Goal: Information Seeking & Learning: Check status

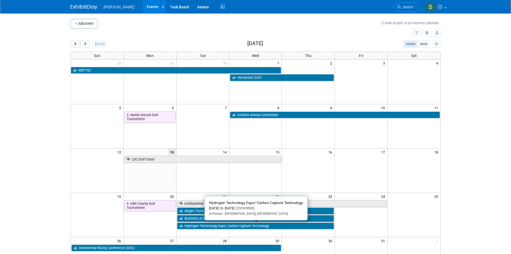
click at [210, 109] on td "7" at bounding box center [202, 107] width 53 height 7
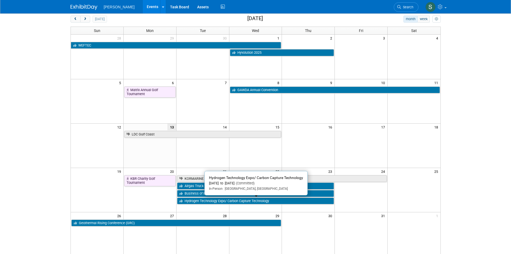
scroll to position [23, 0]
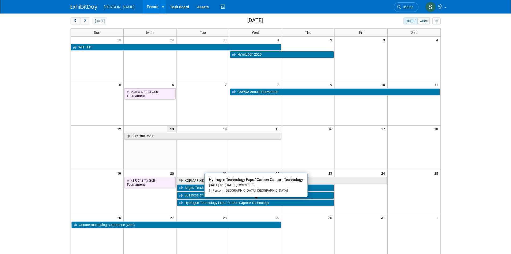
click at [211, 214] on td "28" at bounding box center [202, 217] width 53 height 7
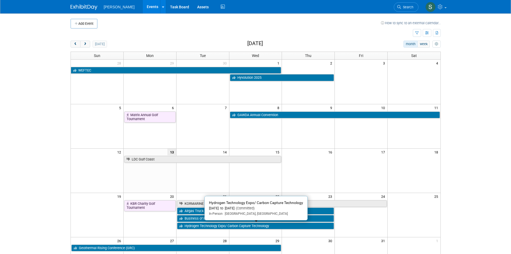
click at [46, 109] on body "Nikkiso CEIG Events Add Event Bulk Upload Events Shareable Event Boards Recentl…" at bounding box center [255, 127] width 511 height 254
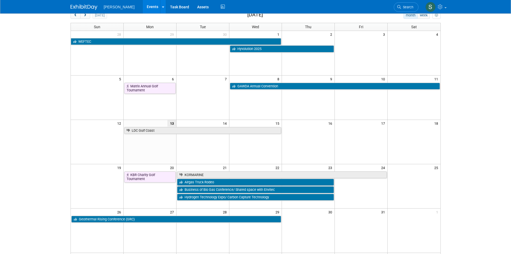
scroll to position [23, 0]
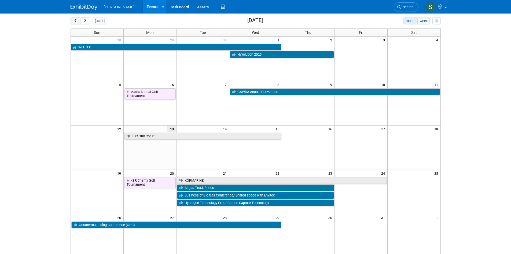
click at [76, 20] on span "prev" at bounding box center [76, 20] width 4 height 3
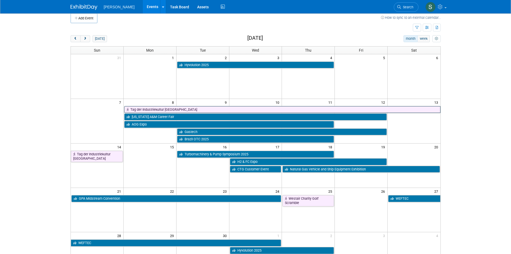
scroll to position [0, 0]
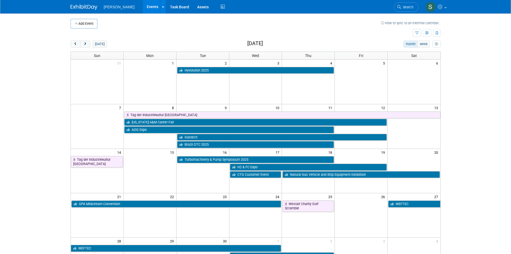
click at [76, 40] on div "Add Event How to sync to an external calendar... New Event Duplicate Event Warn…" at bounding box center [256, 174] width 378 height 323
click at [76, 42] on button "prev" at bounding box center [76, 44] width 10 height 7
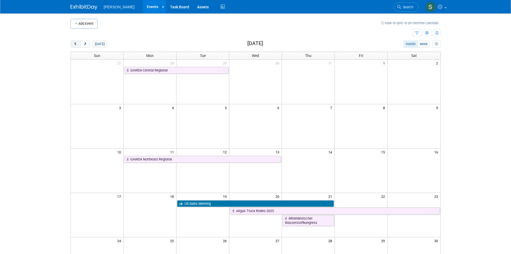
click at [76, 43] on span "prev" at bounding box center [76, 43] width 4 height 3
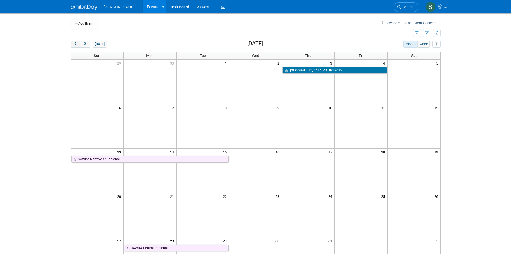
click at [74, 44] on span "prev" at bounding box center [76, 43] width 4 height 3
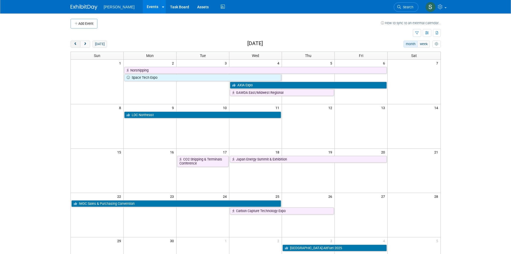
click at [74, 44] on span "prev" at bounding box center [76, 43] width 4 height 3
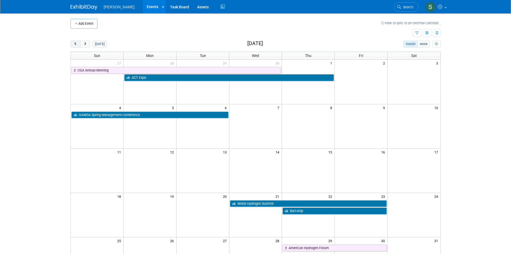
click at [74, 44] on span "prev" at bounding box center [76, 43] width 4 height 3
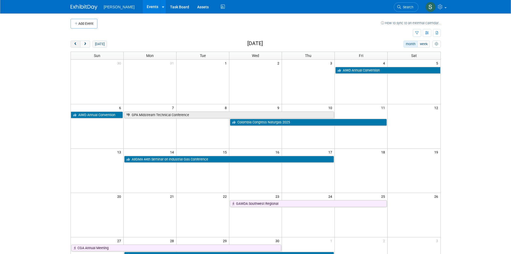
click at [74, 44] on span "prev" at bounding box center [76, 43] width 4 height 3
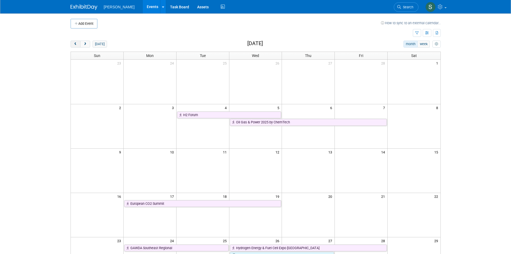
click at [74, 44] on span "prev" at bounding box center [76, 43] width 4 height 3
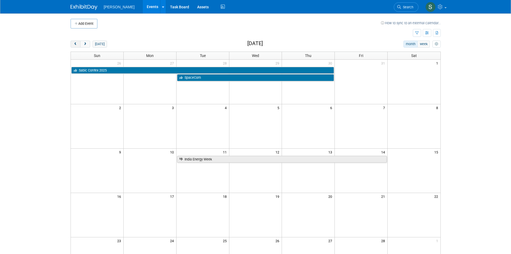
click at [74, 44] on span "prev" at bounding box center [76, 43] width 4 height 3
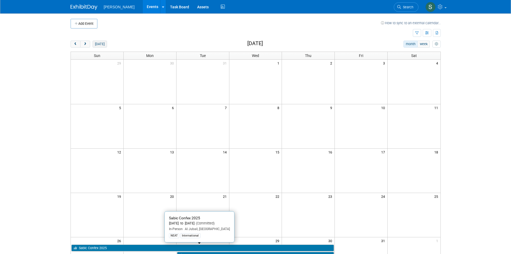
click at [99, 46] on button "today" at bounding box center [100, 44] width 14 height 7
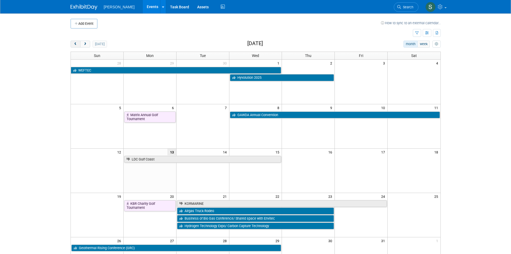
click at [73, 44] on button "prev" at bounding box center [76, 44] width 10 height 7
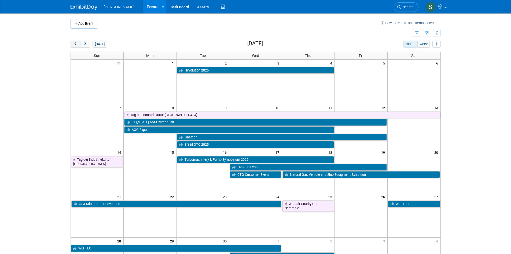
click at [73, 44] on button "prev" at bounding box center [76, 44] width 10 height 7
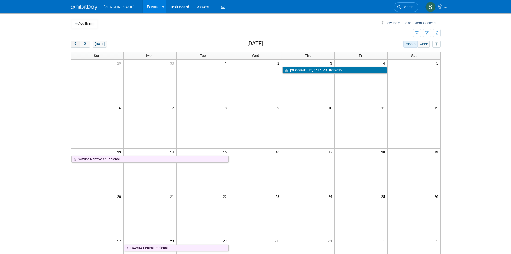
click at [73, 44] on button "prev" at bounding box center [76, 44] width 10 height 7
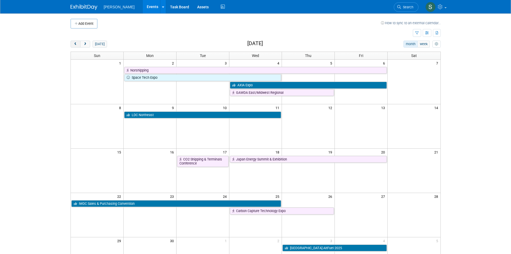
click at [73, 44] on button "prev" at bounding box center [76, 44] width 10 height 7
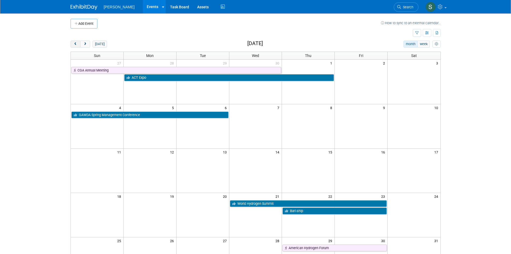
click at [73, 44] on button "prev" at bounding box center [76, 44] width 10 height 7
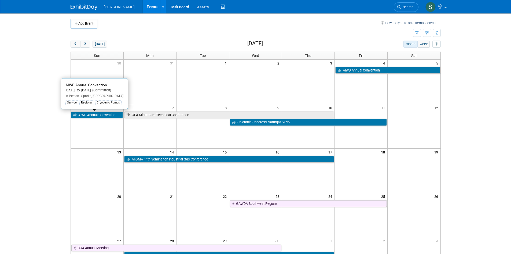
click at [169, 88] on td at bounding box center [149, 82] width 53 height 44
click at [48, 129] on body "Nikkiso CEIG Events Add Event Bulk Upload Events Shareable Event Boards Recentl…" at bounding box center [255, 127] width 511 height 254
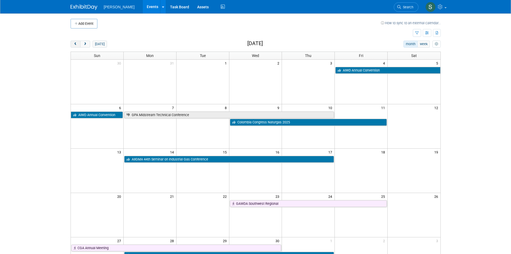
click at [74, 44] on span "prev" at bounding box center [76, 43] width 4 height 3
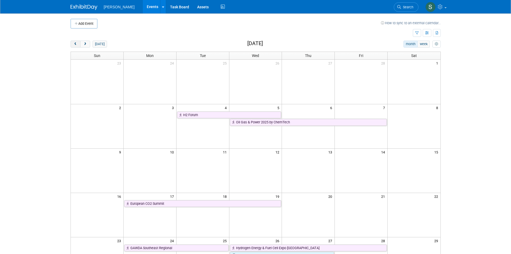
click at [74, 44] on span "prev" at bounding box center [76, 43] width 4 height 3
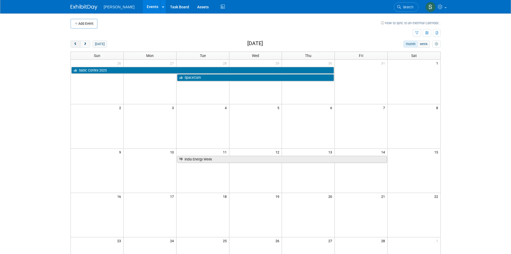
click at [74, 43] on span "prev" at bounding box center [76, 43] width 4 height 3
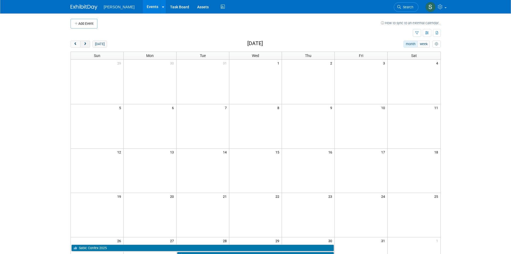
click at [87, 45] on span "next" at bounding box center [85, 43] width 4 height 3
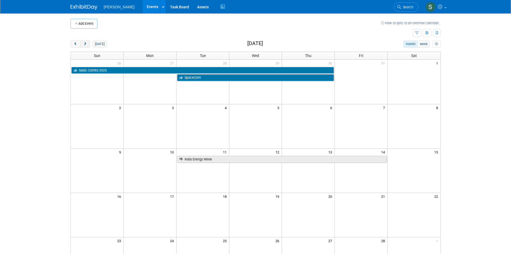
click at [87, 45] on span "next" at bounding box center [85, 43] width 4 height 3
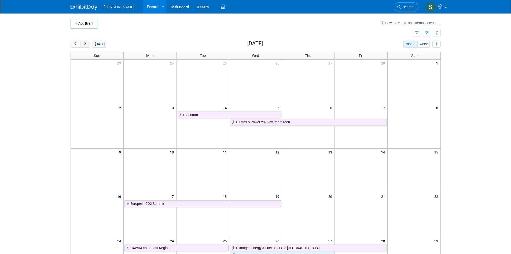
click at [87, 45] on span "next" at bounding box center [85, 43] width 4 height 3
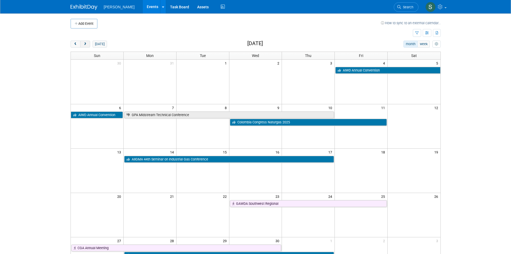
click at [85, 45] on span "next" at bounding box center [85, 43] width 4 height 3
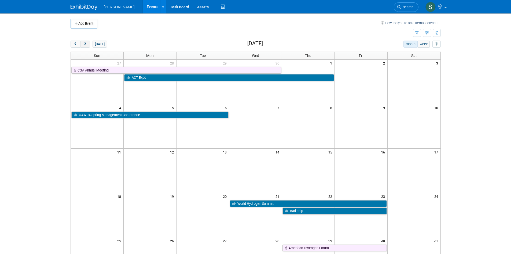
click at [84, 43] on span "next" at bounding box center [85, 43] width 4 height 3
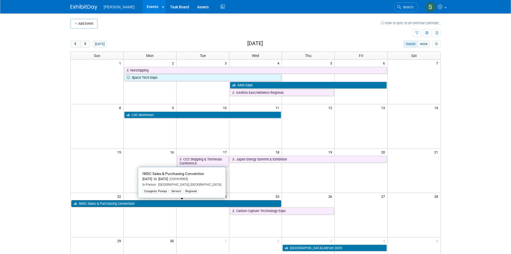
click at [140, 204] on link "IWDC Sales & Purchasing Convention" at bounding box center [176, 203] width 210 height 7
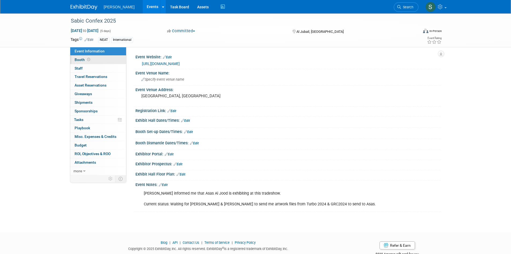
click at [108, 61] on link "Booth" at bounding box center [98, 60] width 56 height 8
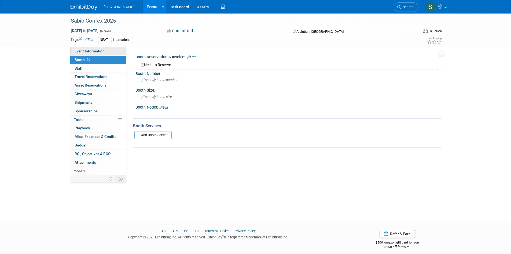
click at [106, 52] on link "Event Information" at bounding box center [98, 51] width 56 height 8
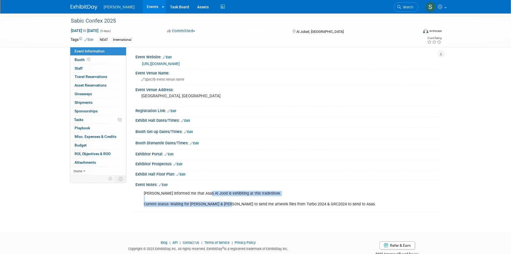
drag, startPoint x: 206, startPoint y: 191, endPoint x: 225, endPoint y: 203, distance: 22.5
click at [225, 203] on div "Reza informed me that Asas Al Jood is exhibiting at this tradeshow. Current sta…" at bounding box center [261, 198] width 242 height 21
drag, startPoint x: 225, startPoint y: 203, endPoint x: 142, endPoint y: 195, distance: 83.0
click at [142, 195] on div "Reza informed me that Asas Al Jood is exhibiting at this tradeshow. Current sta…" at bounding box center [261, 198] width 242 height 21
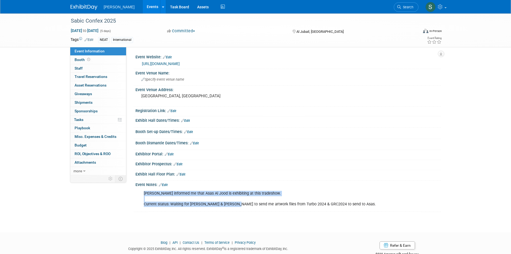
click at [142, 195] on div "Reza informed me that Asas Al Jood is exhibiting at this tradeshow. Current sta…" at bounding box center [261, 198] width 242 height 21
drag, startPoint x: 146, startPoint y: 195, endPoint x: 197, endPoint y: 208, distance: 53.1
click at [197, 208] on div "Reza informed me that Asas Al Jood is exhibiting at this tradeshow. Current sta…" at bounding box center [261, 198] width 242 height 21
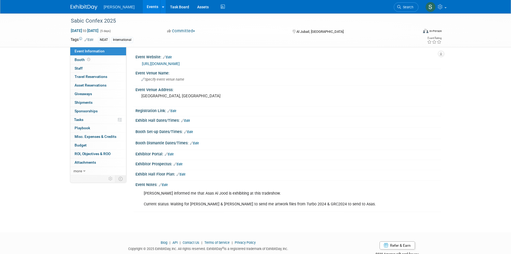
click at [199, 212] on div "Sabic Confex 2025 Jan 26, 2025 to Jan 30, 2025 (5 days) Jan 26, 2025 to Jan 30,…" at bounding box center [255, 117] width 511 height 209
drag, startPoint x: 189, startPoint y: 204, endPoint x: 373, endPoint y: 209, distance: 183.4
click at [373, 209] on div "Reza informed me that Asas Al Jood is exhibiting at this tradeshow. Current sta…" at bounding box center [261, 198] width 242 height 21
click at [372, 208] on div "Reza informed me that Asas Al Jood is exhibiting at this tradeshow. Current sta…" at bounding box center [261, 198] width 242 height 21
click at [361, 205] on div "Reza informed me that Asas Al Jood is exhibiting at this tradeshow. Current sta…" at bounding box center [261, 198] width 242 height 21
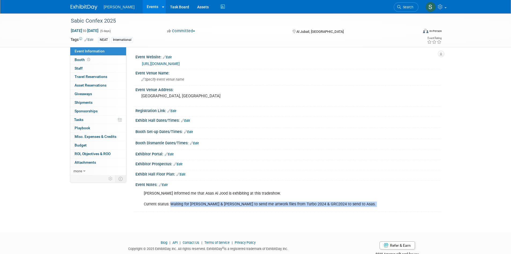
drag, startPoint x: 360, startPoint y: 205, endPoint x: 172, endPoint y: 202, distance: 189.0
click at [172, 202] on div "Reza informed me that Asas Al Jood is exhibiting at this tradeshow. Current sta…" at bounding box center [261, 198] width 242 height 21
drag, startPoint x: 172, startPoint y: 202, endPoint x: 377, endPoint y: 205, distance: 205.1
click at [377, 205] on div "Reza informed me that Asas Al Jood is exhibiting at this tradeshow. Current sta…" at bounding box center [261, 198] width 242 height 21
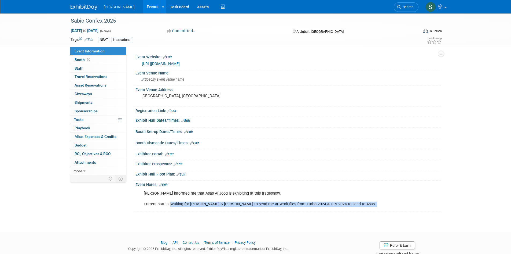
click at [377, 205] on div "Reza informed me that Asas Al Jood is exhibiting at this tradeshow. Current sta…" at bounding box center [261, 198] width 242 height 21
drag, startPoint x: 353, startPoint y: 207, endPoint x: 175, endPoint y: 194, distance: 178.7
click at [175, 194] on div "Reza informed me that Asas Al Jood is exhibiting at this tradeshow. Current sta…" at bounding box center [261, 198] width 242 height 21
drag, startPoint x: 175, startPoint y: 194, endPoint x: 276, endPoint y: 213, distance: 102.6
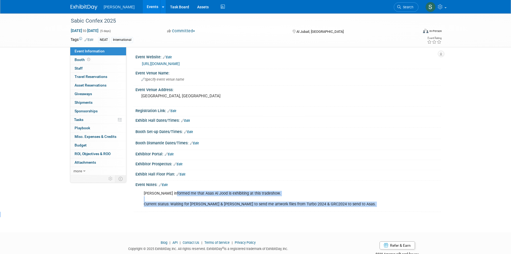
click at [276, 213] on div "Sabic Confex 2025 Jan 26, 2025 to Jan 30, 2025 (5 days) Jan 26, 2025 to Jan 30,…" at bounding box center [255, 117] width 511 height 209
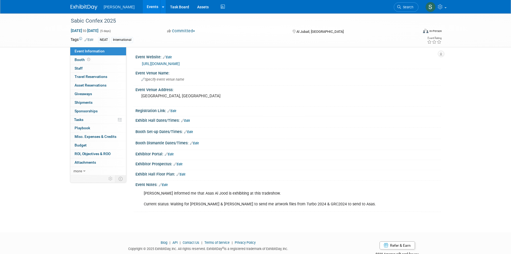
click at [143, 2] on link "Events" at bounding box center [153, 6] width 20 height 13
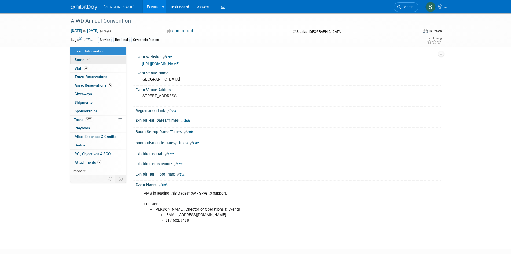
click at [95, 59] on link "Booth" at bounding box center [98, 60] width 56 height 8
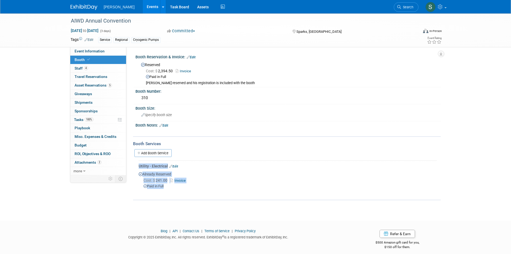
drag, startPoint x: 167, startPoint y: 189, endPoint x: 133, endPoint y: 170, distance: 38.6
click at [133, 170] on div "Utility - Electrical Edit Already Reserved Cost: $ 241.00 Invoice" at bounding box center [287, 177] width 308 height 37
drag, startPoint x: 134, startPoint y: 56, endPoint x: 181, endPoint y: 101, distance: 64.9
click at [181, 101] on div "Event Website: Edit https://www.gawda.org/event/aiwd-annual-convention-2025/ Ev…" at bounding box center [283, 111] width 315 height 128
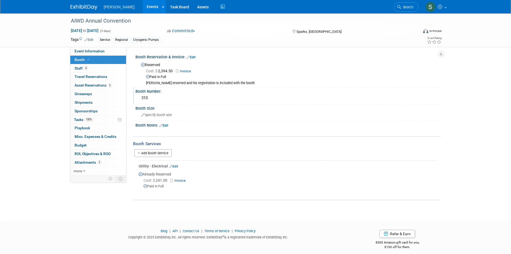
click at [181, 101] on div "310" at bounding box center [288, 98] width 297 height 8
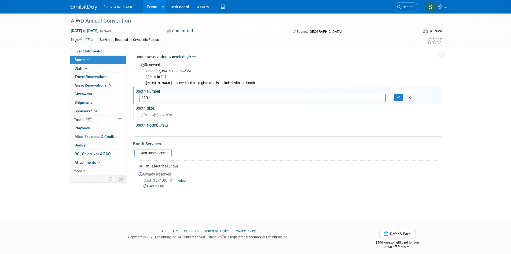
click at [235, 119] on div "Specify booth size" at bounding box center [288, 115] width 297 height 8
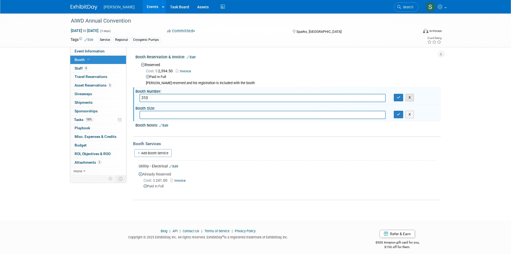
click at [411, 96] on button "X" at bounding box center [410, 98] width 8 height 8
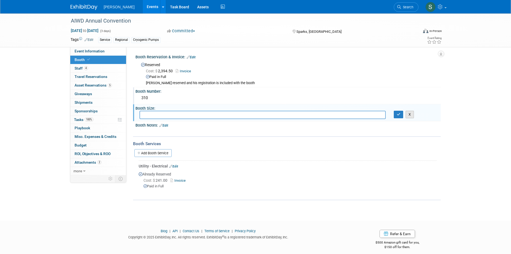
click at [411, 114] on button "X" at bounding box center [410, 115] width 8 height 8
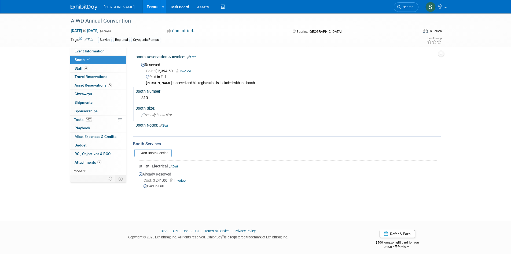
click at [190, 70] on link "Invoice" at bounding box center [185, 71] width 18 height 4
click at [40, 91] on div "AIWD Annual Convention Apr 4, 2025 to Apr 6, 2025 (3 days) Apr 4, 2025 to Apr 6…" at bounding box center [255, 111] width 511 height 197
click at [41, 76] on div "AIWD Annual Convention Apr 4, 2025 to Apr 6, 2025 (3 days) Apr 4, 2025 to Apr 6…" at bounding box center [255, 111] width 511 height 197
click at [97, 70] on link "4 Staff 4" at bounding box center [98, 68] width 56 height 8
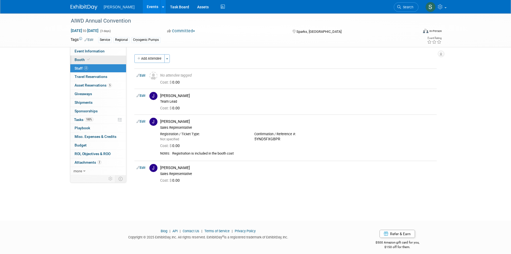
click at [103, 59] on link "Booth" at bounding box center [98, 60] width 56 height 8
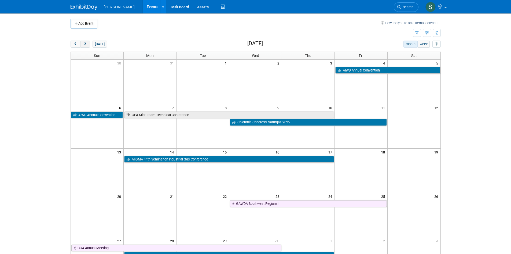
click at [87, 44] on span "next" at bounding box center [85, 43] width 4 height 3
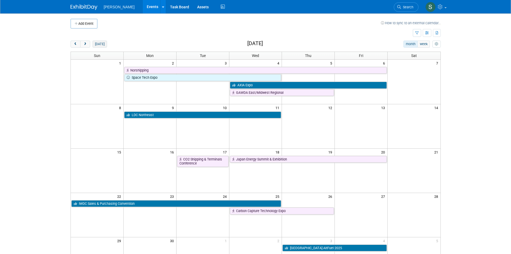
click at [102, 44] on button "[DATE]" at bounding box center [100, 44] width 14 height 7
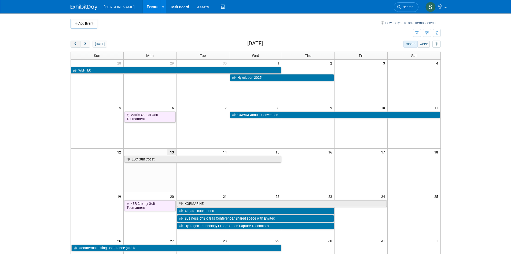
click at [77, 43] on span "prev" at bounding box center [76, 43] width 4 height 3
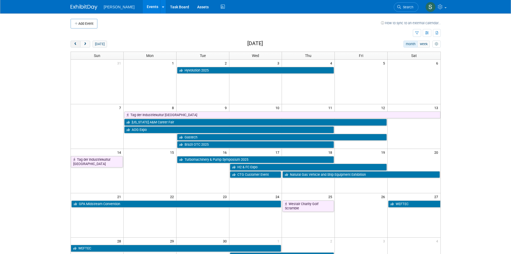
click at [77, 43] on span "prev" at bounding box center [76, 43] width 4 height 3
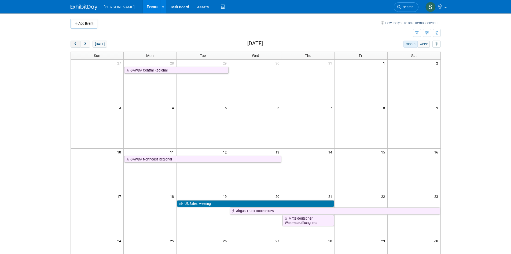
click at [77, 43] on span "prev" at bounding box center [76, 43] width 4 height 3
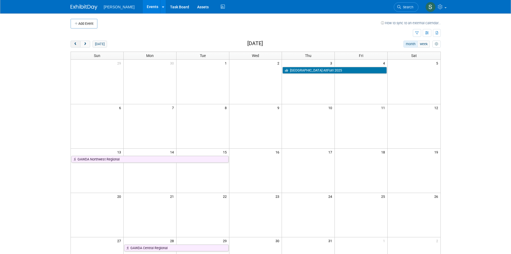
click at [77, 43] on span "prev" at bounding box center [76, 43] width 4 height 3
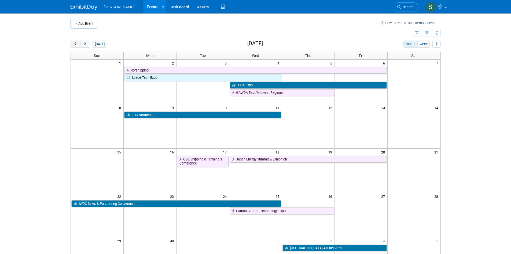
click at [77, 43] on span "prev" at bounding box center [76, 43] width 4 height 3
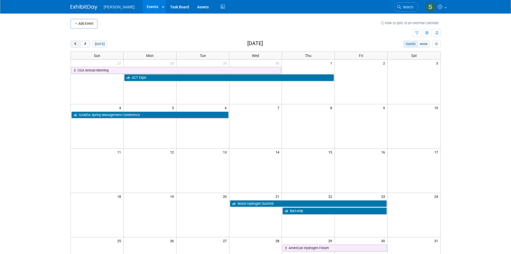
click at [77, 43] on span "prev" at bounding box center [76, 43] width 4 height 3
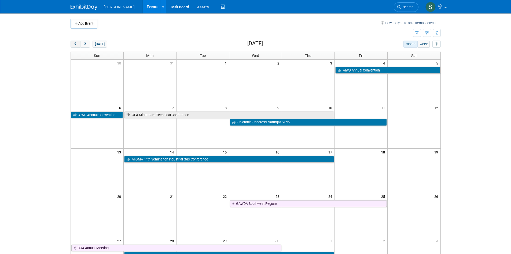
click at [77, 43] on span "prev" at bounding box center [76, 43] width 4 height 3
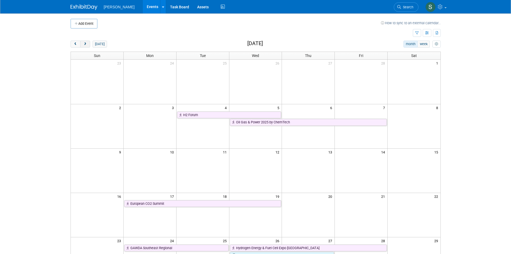
click at [86, 45] on span "next" at bounding box center [85, 43] width 4 height 3
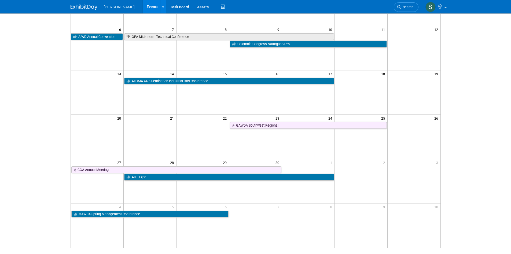
scroll to position [81, 0]
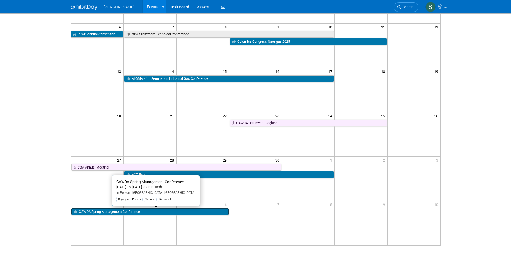
click at [157, 212] on link "GAWDA Spring Management Conference" at bounding box center [149, 211] width 157 height 7
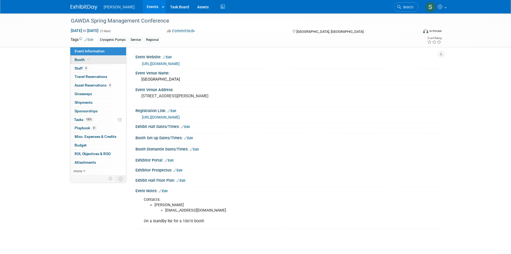
click at [110, 59] on link "Booth" at bounding box center [98, 60] width 56 height 8
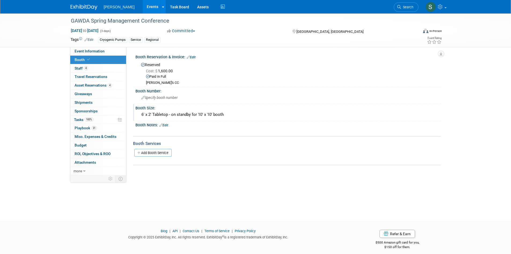
drag, startPoint x: 145, startPoint y: 115, endPoint x: 233, endPoint y: 116, distance: 87.5
click at [233, 116] on div "6' x 2' Tabletop - on standby for 10' x 10' booth" at bounding box center [288, 114] width 297 height 8
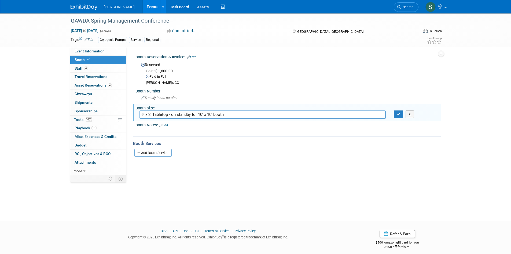
click at [266, 138] on div "Booth Services Add Booth Service" at bounding box center [287, 150] width 308 height 29
click at [409, 113] on button "X" at bounding box center [410, 114] width 8 height 8
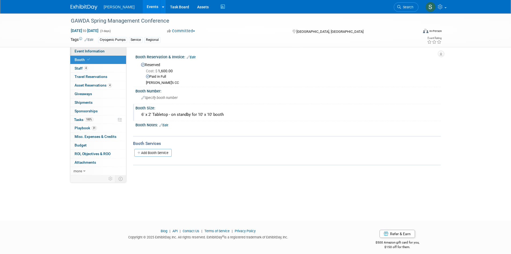
click at [117, 52] on link "Event Information" at bounding box center [98, 51] width 56 height 8
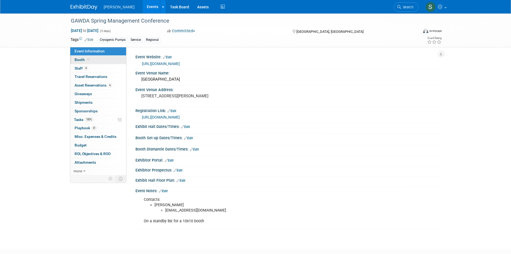
click at [103, 64] on link "Booth" at bounding box center [98, 60] width 56 height 8
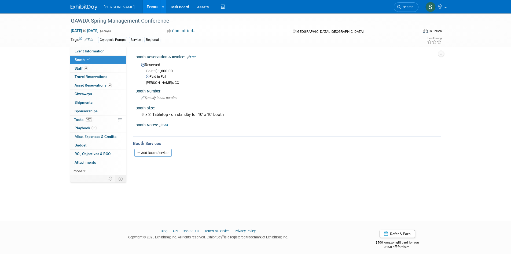
click at [143, 5] on link "Events" at bounding box center [153, 6] width 20 height 13
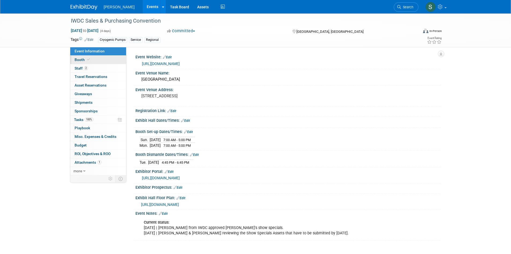
click at [100, 59] on link "Booth" at bounding box center [98, 60] width 56 height 8
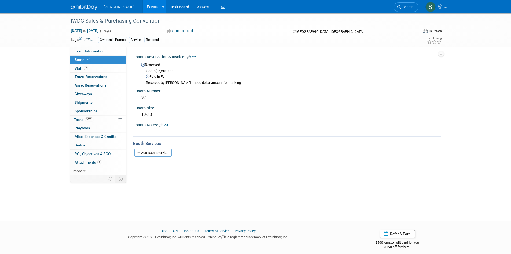
click at [144, 6] on link "Events" at bounding box center [153, 6] width 20 height 13
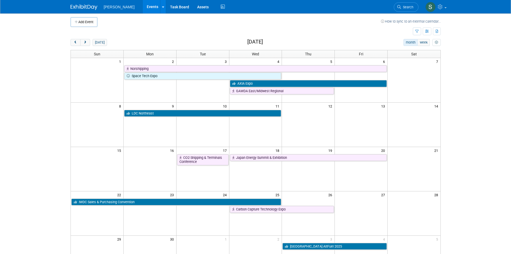
scroll to position [27, 0]
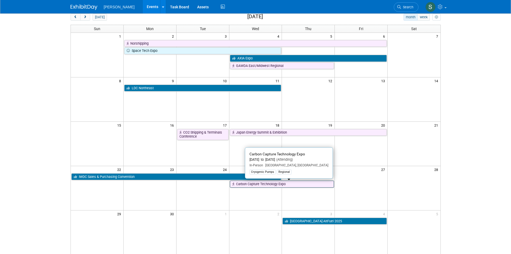
click at [266, 185] on link "Carbon Capture Technology Expo" at bounding box center [282, 183] width 104 height 7
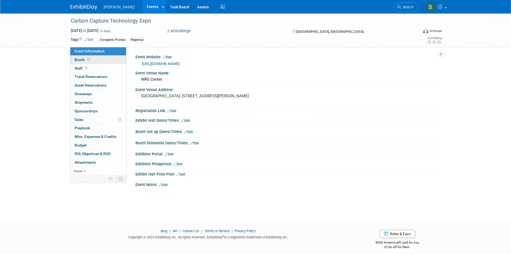
click at [111, 57] on link "Booth" at bounding box center [98, 60] width 56 height 8
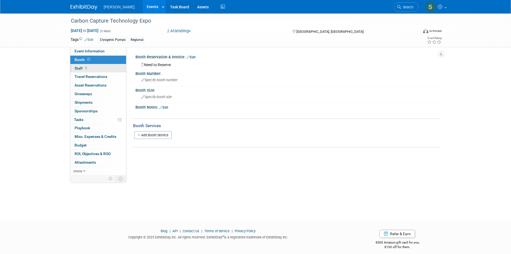
click at [112, 69] on link "1 Staff 1" at bounding box center [98, 68] width 56 height 8
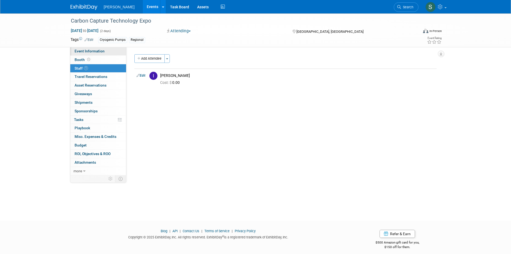
click at [106, 50] on link "Event Information" at bounding box center [98, 51] width 56 height 8
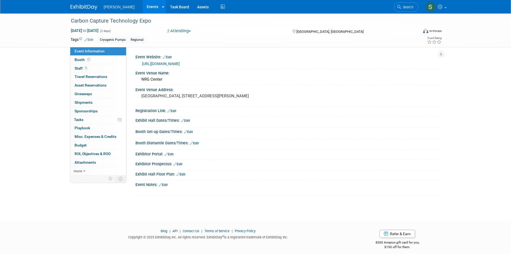
drag, startPoint x: 144, startPoint y: 50, endPoint x: 278, endPoint y: 215, distance: 212.7
click at [278, 215] on body "[PERSON_NAME] Events Add Event Bulk Upload Events Shareable Event Boards Recent…" at bounding box center [255, 127] width 511 height 254
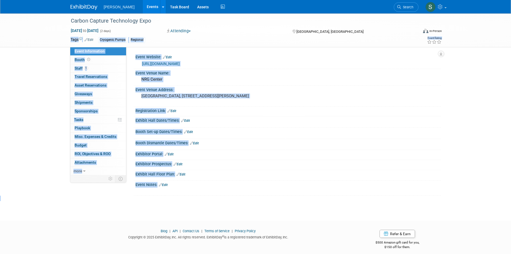
drag, startPoint x: 248, startPoint y: 209, endPoint x: 161, endPoint y: 45, distance: 186.2
click at [161, 45] on div "Carbon Capture Technology Expo [DATE] to [DATE] (2 days) [DATE] to [DATE] Atten…" at bounding box center [255, 111] width 511 height 197
click at [161, 45] on div "Tags Edit Cryogenic Pumps Regional Event Rating" at bounding box center [257, 40] width 380 height 9
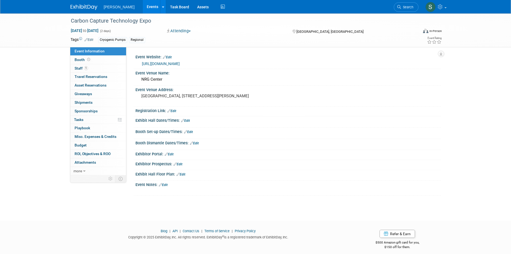
click at [182, 30] on button "Attending" at bounding box center [179, 31] width 28 height 6
click at [193, 56] on link "Not Going" at bounding box center [187, 55] width 42 height 8
click at [144, 5] on link "Events" at bounding box center [153, 6] width 20 height 13
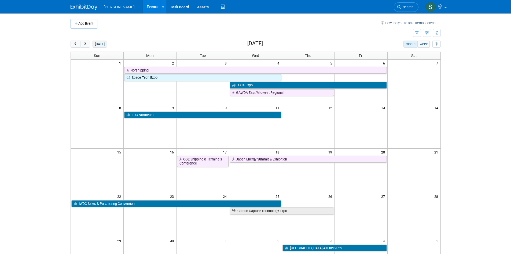
click at [98, 43] on button "[DATE]" at bounding box center [100, 44] width 14 height 7
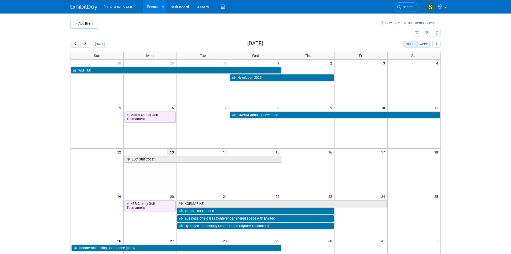
click at [78, 42] on button "prev" at bounding box center [76, 44] width 10 height 7
